Goal: Task Accomplishment & Management: Manage account settings

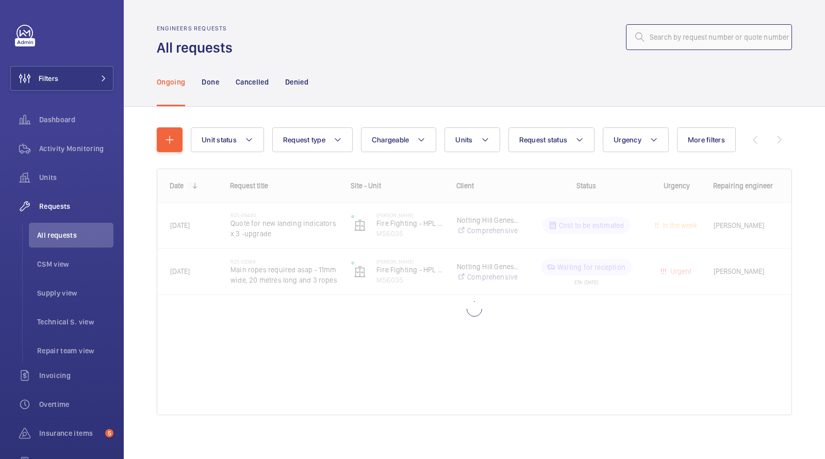
click at [698, 45] on input "text" at bounding box center [709, 37] width 166 height 26
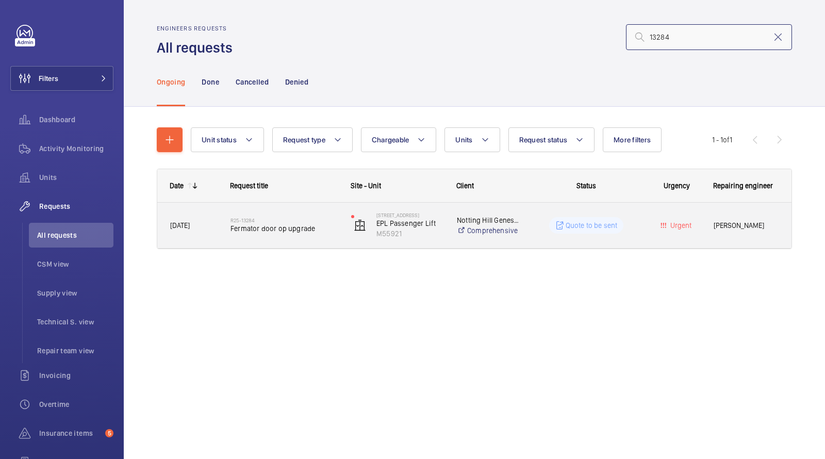
type input "13284"
click at [284, 225] on span "Fermator door op upgrade" at bounding box center [283, 228] width 107 height 10
